Goal: Obtain resource: Obtain resource

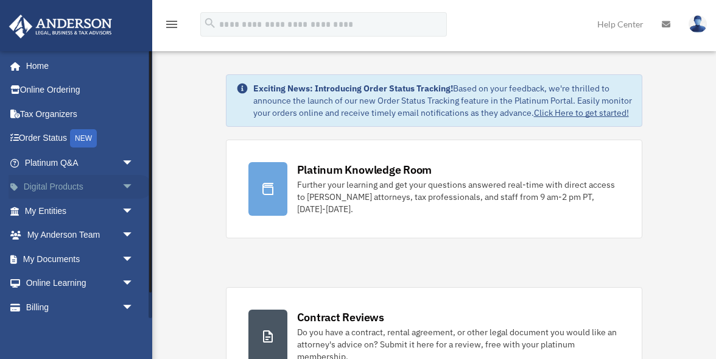
click at [125, 186] on span "arrow_drop_down" at bounding box center [134, 187] width 24 height 25
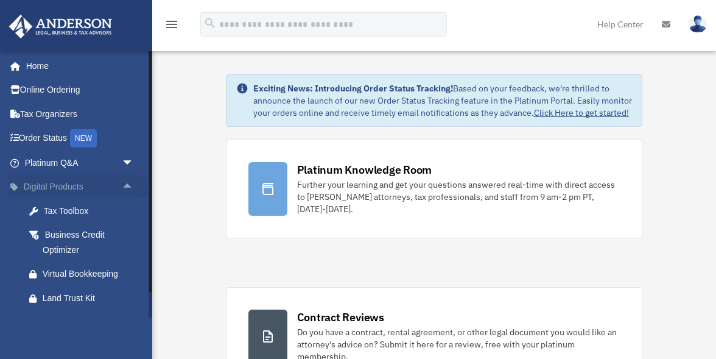
click at [125, 186] on span "arrow_drop_up" at bounding box center [134, 187] width 24 height 25
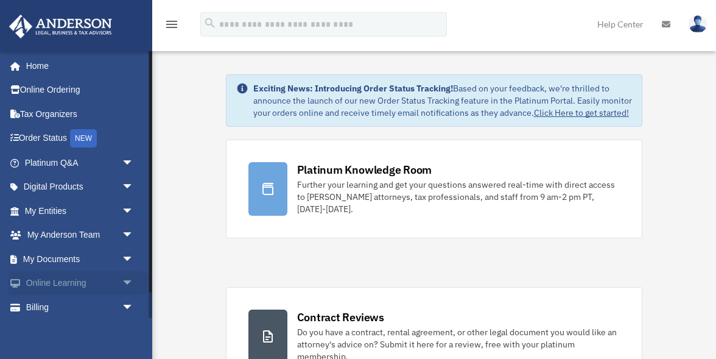
click at [126, 284] on span "arrow_drop_down" at bounding box center [134, 283] width 24 height 25
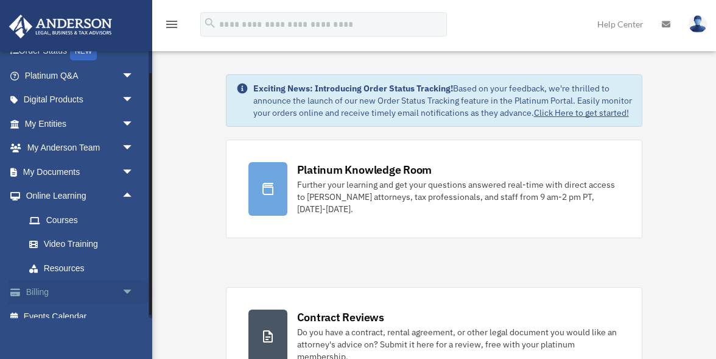
scroll to position [100, 0]
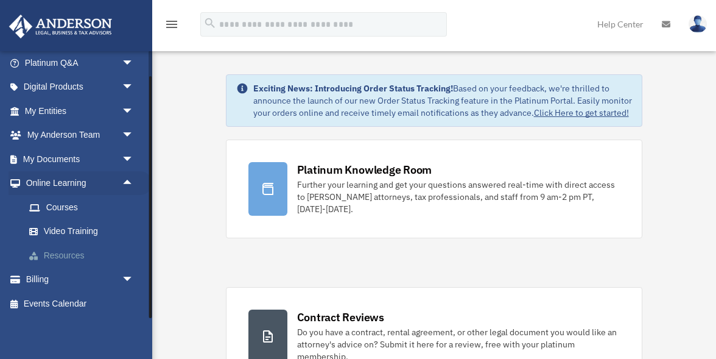
click at [71, 255] on link "Resources" at bounding box center [84, 255] width 135 height 24
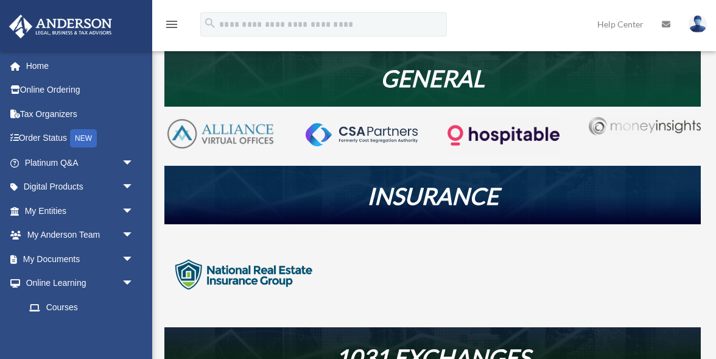
scroll to position [228, 0]
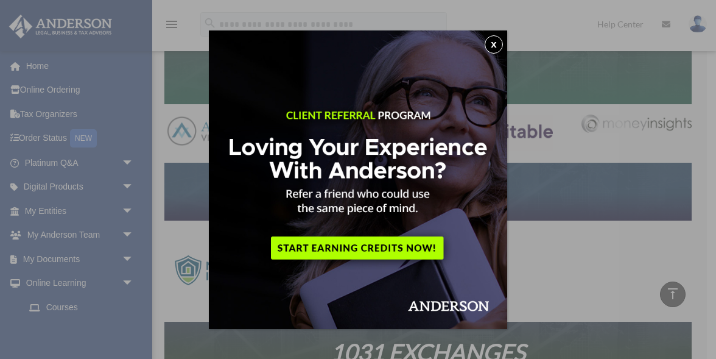
click at [490, 41] on button "x" at bounding box center [494, 44] width 18 height 18
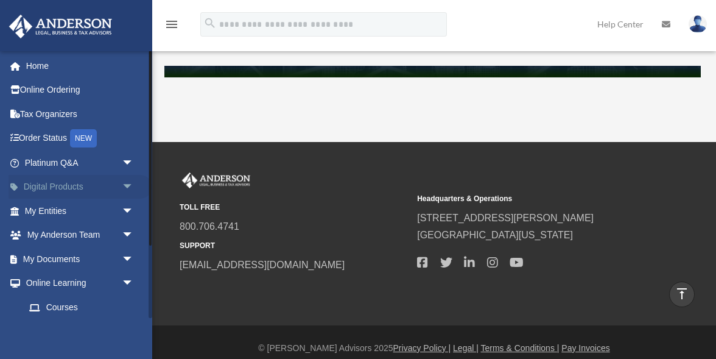
scroll to position [617, 0]
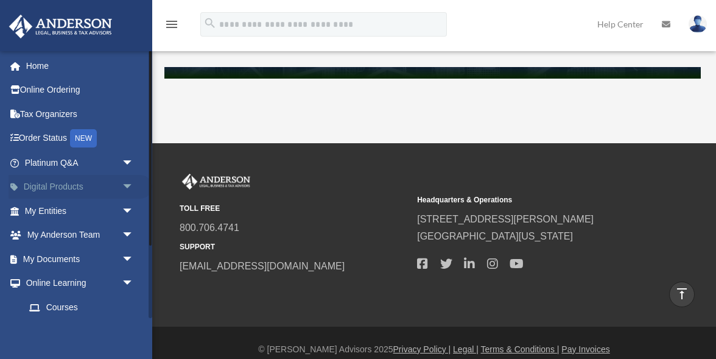
click at [124, 189] on span "arrow_drop_down" at bounding box center [134, 187] width 24 height 25
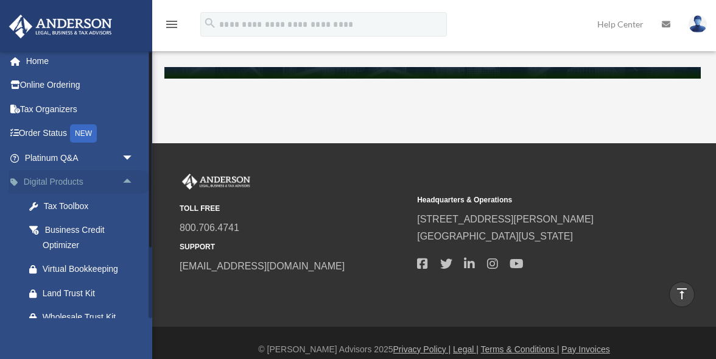
scroll to position [5, 0]
click at [128, 154] on span "arrow_drop_down" at bounding box center [134, 158] width 24 height 25
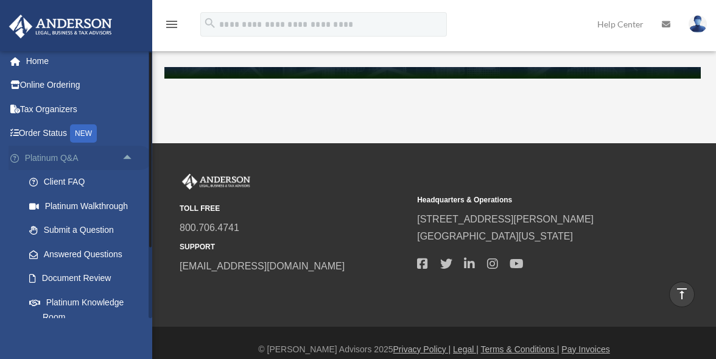
click at [128, 154] on span "arrow_drop_up" at bounding box center [134, 158] width 24 height 25
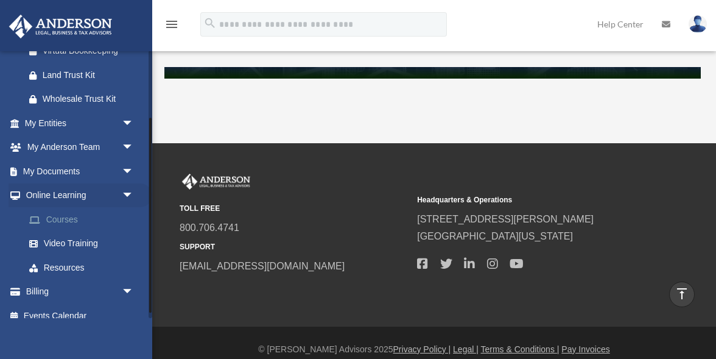
scroll to position [235, 0]
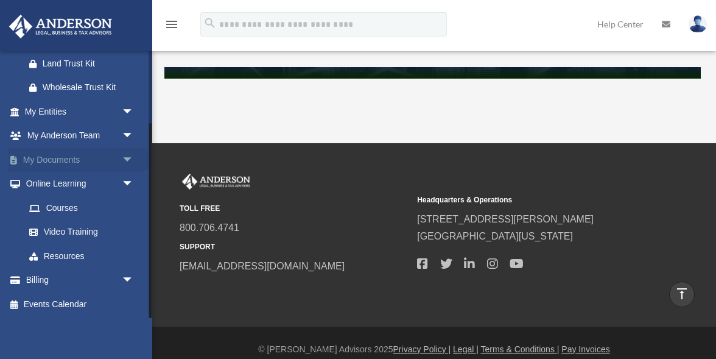
click at [126, 157] on span "arrow_drop_down" at bounding box center [134, 159] width 24 height 25
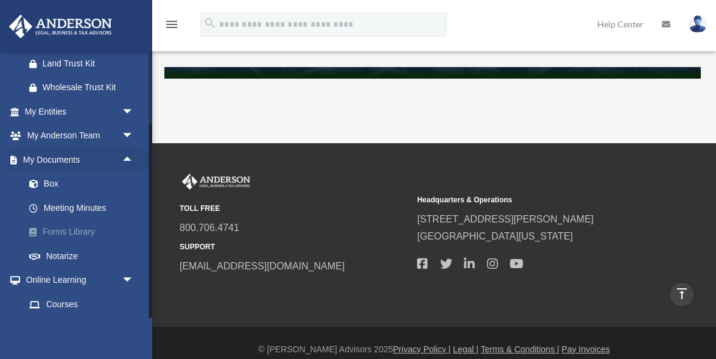
click at [74, 228] on link "Forms Library" at bounding box center [84, 232] width 135 height 24
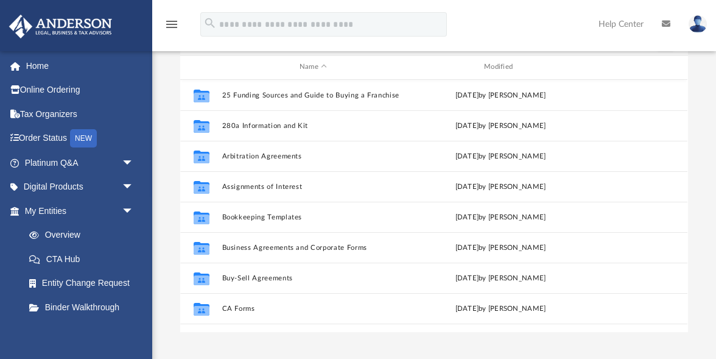
scroll to position [81, 0]
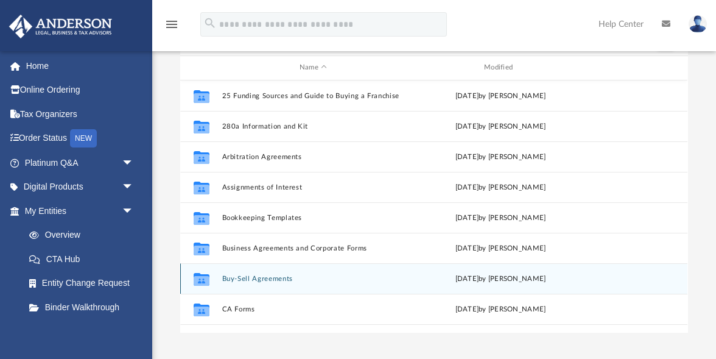
click at [279, 277] on button "Buy-Sell Agreements" at bounding box center [313, 278] width 182 height 8
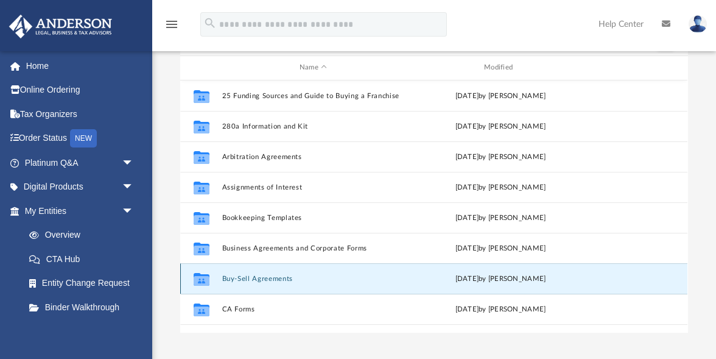
click at [279, 277] on button "Buy-Sell Agreements" at bounding box center [313, 278] width 182 height 8
